Goal: Information Seeking & Learning: Learn about a topic

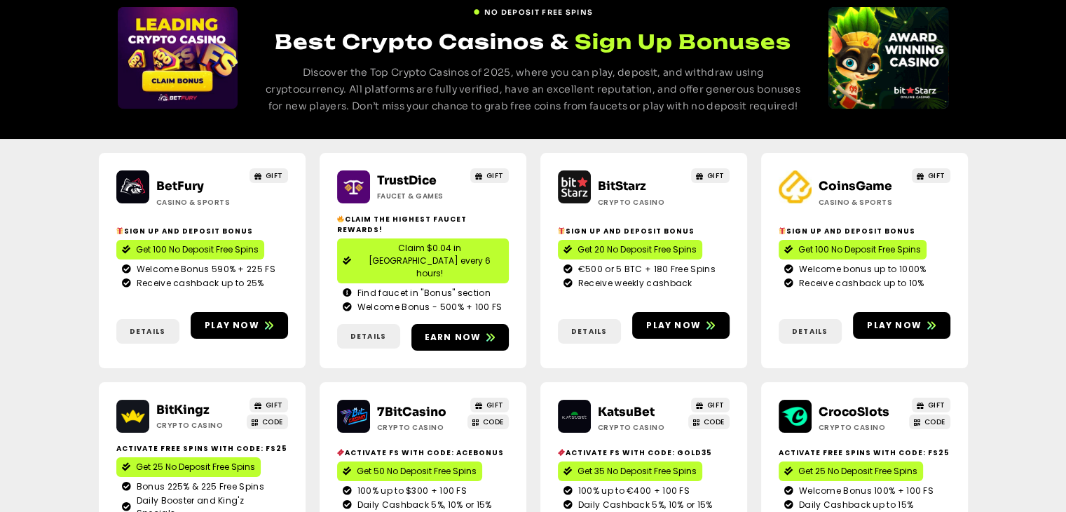
scroll to position [140, 0]
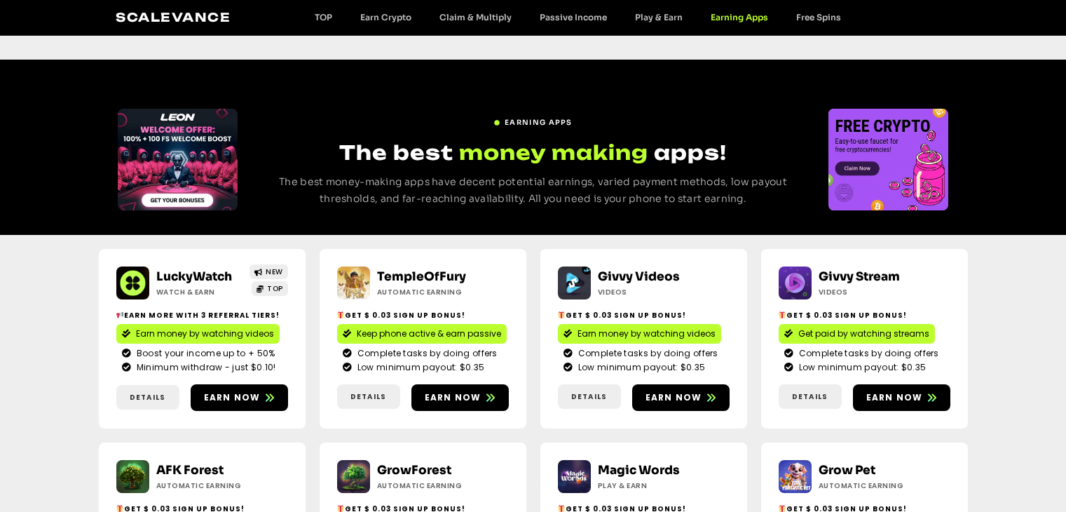
scroll to position [561, 0]
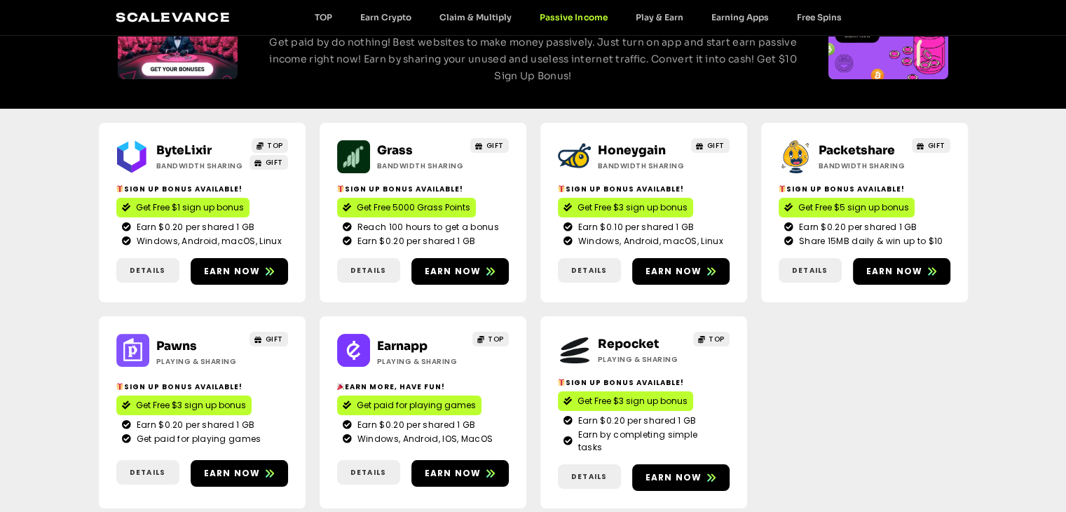
scroll to position [140, 0]
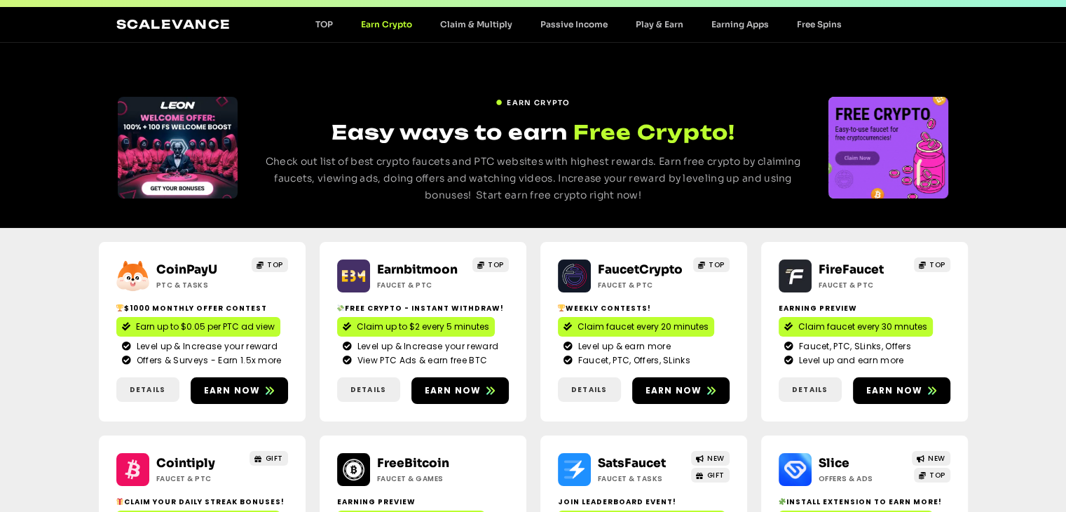
scroll to position [350, 0]
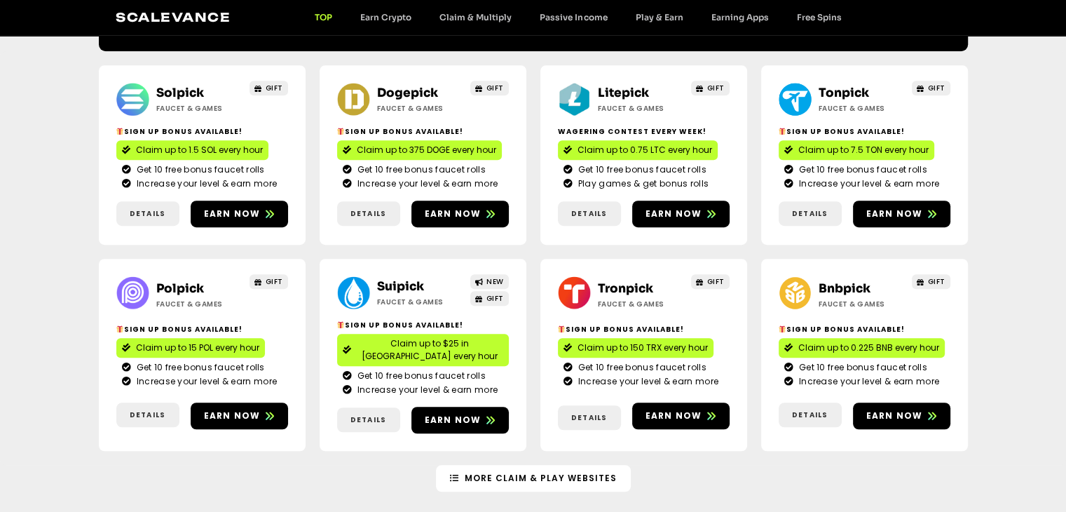
scroll to position [771, 0]
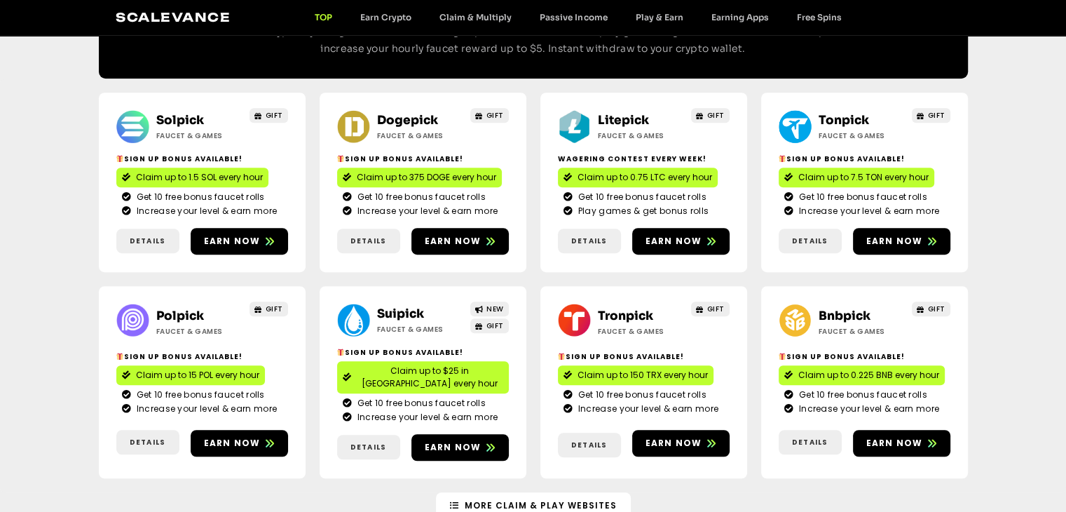
click at [557, 6] on div "Scalevance TOP Earn Crypto Claim & Multiply Passive Income Play & Earn Earning …" at bounding box center [532, 17] width 869 height 35
click at [562, 16] on link "Passive Income" at bounding box center [573, 17] width 95 height 11
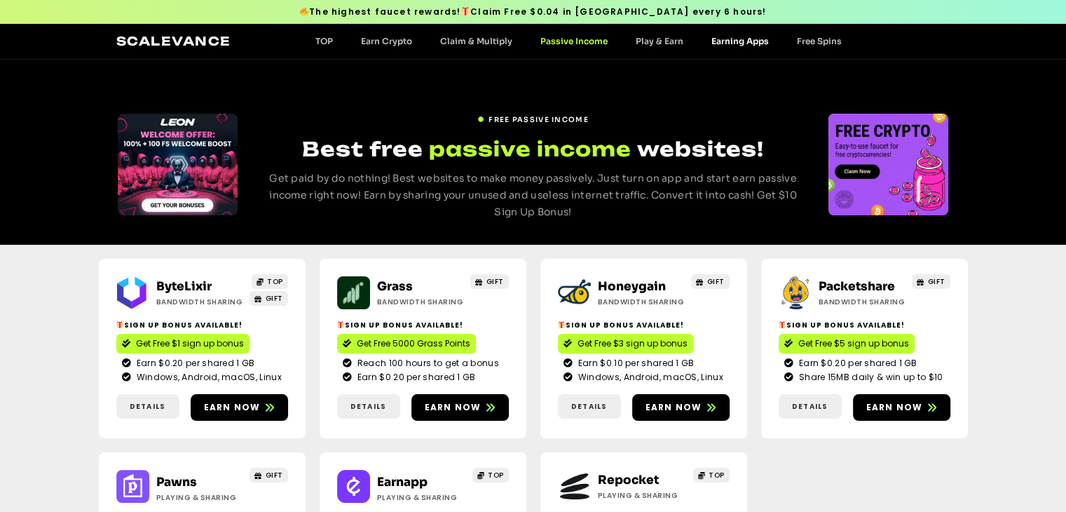
click at [737, 42] on link "Earning Apps" at bounding box center [740, 41] width 86 height 11
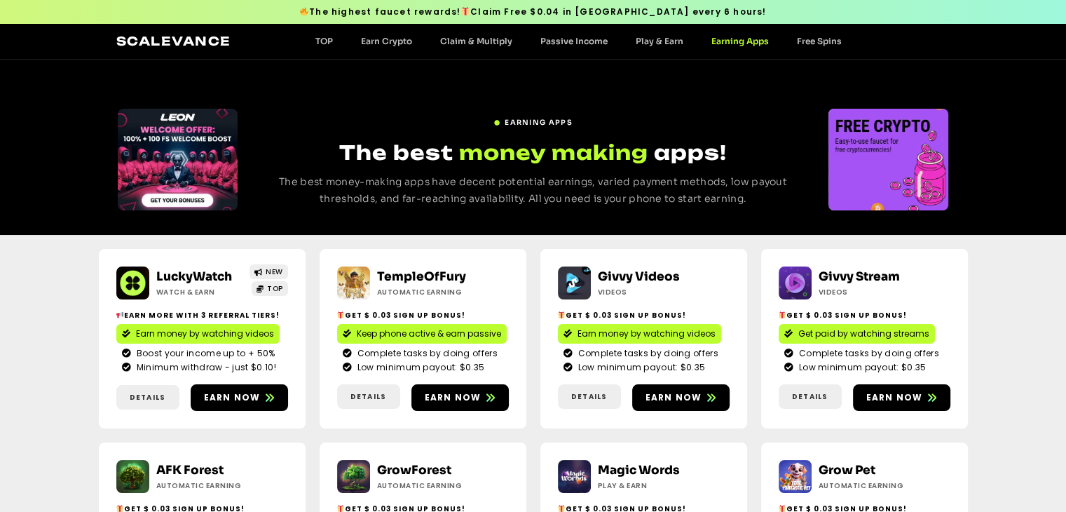
scroll to position [350, 0]
